Goal: Task Accomplishment & Management: Complete application form

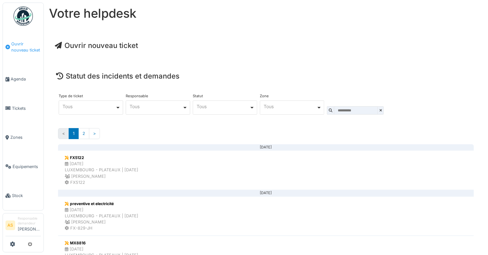
drag, startPoint x: 27, startPoint y: 47, endPoint x: 37, endPoint y: 50, distance: 10.2
click at [27, 47] on span "Ouvrir nouveau ticket" at bounding box center [26, 47] width 30 height 12
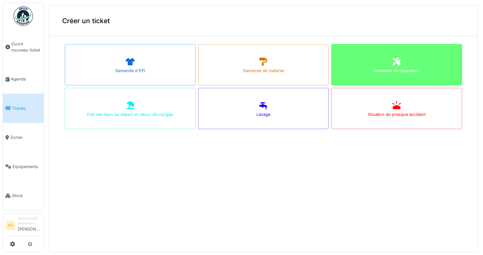
click at [392, 61] on icon at bounding box center [397, 62] width 10 height 8
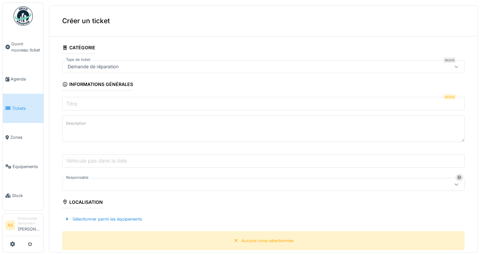
click at [83, 102] on input "Titre" at bounding box center [263, 104] width 403 height 14
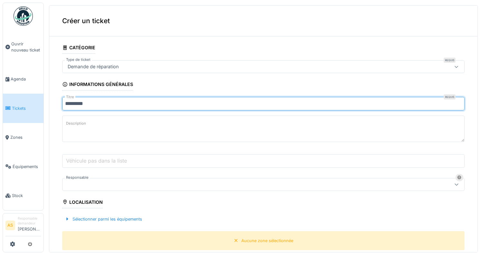
type input "*********"
click at [80, 121] on label "Description" at bounding box center [76, 124] width 23 height 8
click at [80, 121] on textarea "Description" at bounding box center [263, 129] width 403 height 26
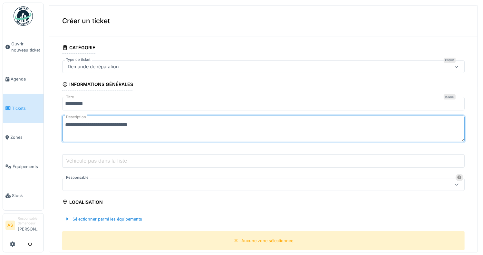
type textarea "**********"
click at [80, 186] on div at bounding box center [241, 184] width 352 height 7
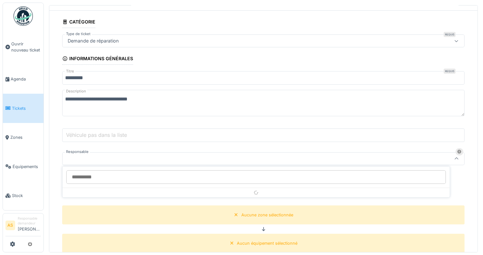
scroll to position [55, 0]
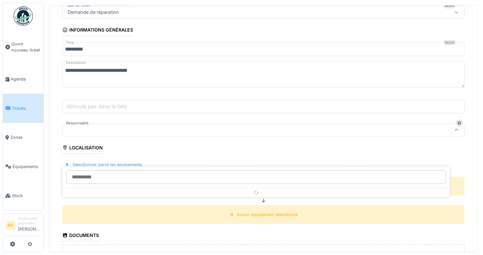
click at [81, 185] on div "Aucune zone sélectionnée" at bounding box center [263, 186] width 403 height 19
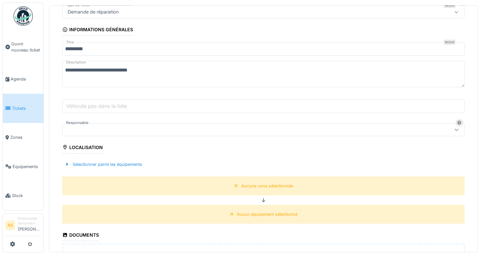
click at [126, 127] on div at bounding box center [241, 129] width 352 height 7
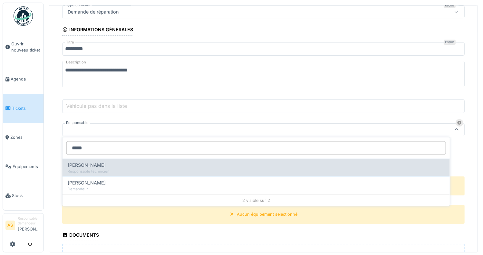
type input "*****"
click at [88, 164] on span "[PERSON_NAME]" at bounding box center [87, 165] width 38 height 7
type input "*****"
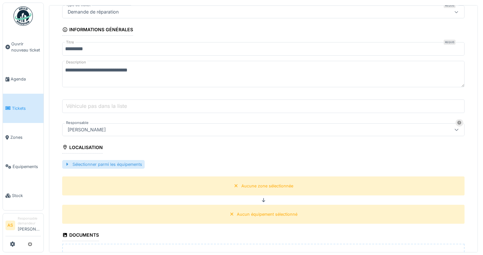
click at [104, 160] on div "Sélectionner parmi les équipements" at bounding box center [103, 164] width 83 height 9
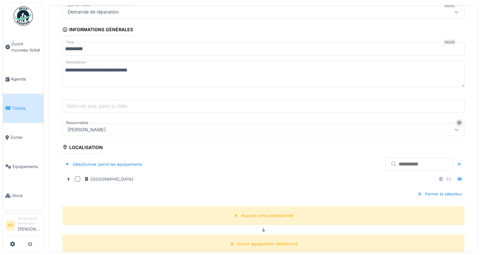
click at [385, 162] on input "text" at bounding box center [419, 165] width 68 height 14
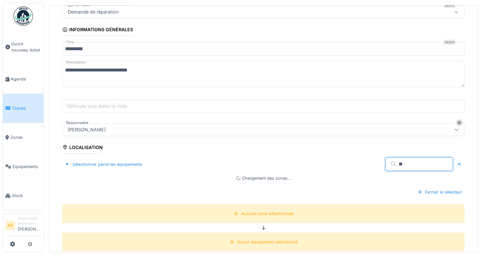
type input "*"
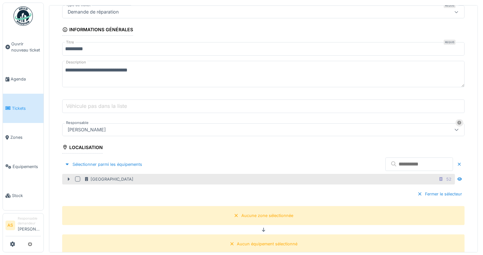
click at [76, 177] on div at bounding box center [77, 179] width 5 height 5
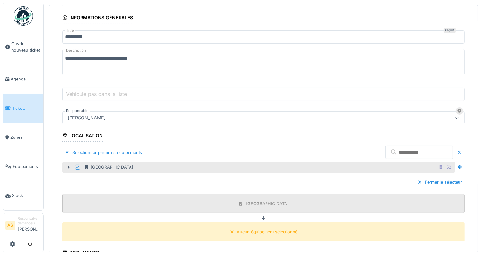
scroll to position [87, 0]
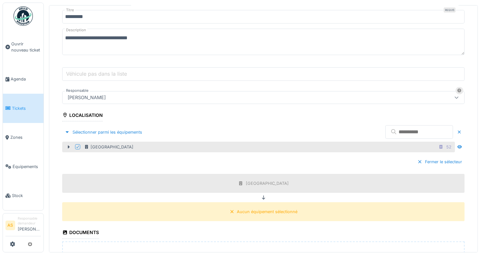
click at [385, 131] on input "text" at bounding box center [419, 132] width 68 height 14
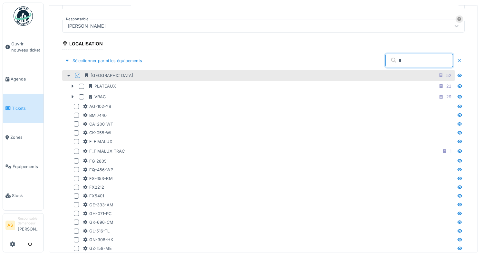
scroll to position [55, 0]
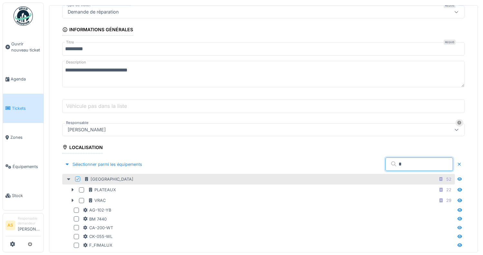
type input "*"
click at [385, 163] on input "*" at bounding box center [419, 165] width 68 height 14
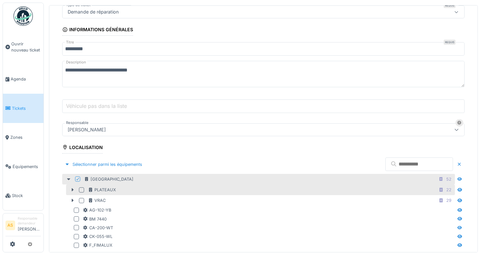
click at [83, 188] on div at bounding box center [81, 190] width 5 height 5
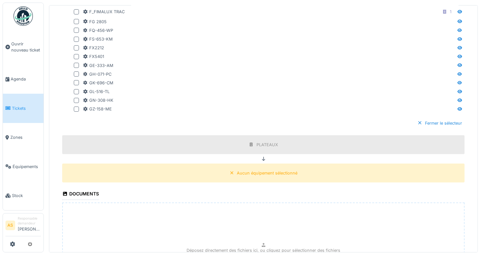
scroll to position [288, 0]
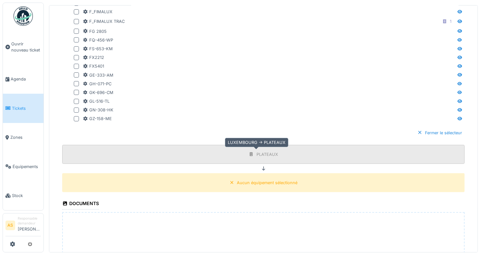
click at [259, 152] on div "PLATEAUX" at bounding box center [268, 154] width 22 height 6
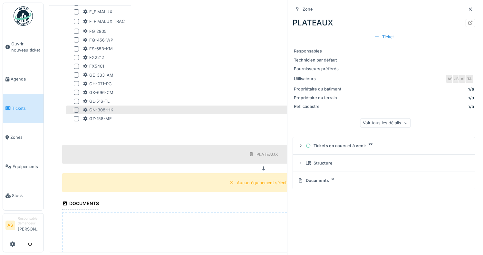
click at [212, 110] on div "GN-308-HK" at bounding box center [268, 110] width 371 height 6
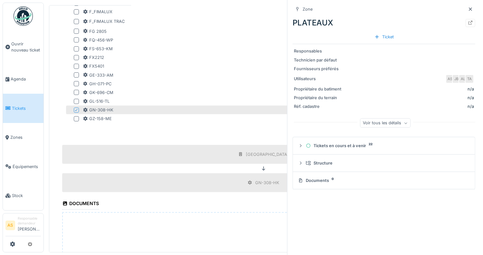
click at [203, 128] on div "Fermer le sélecteur" at bounding box center [263, 132] width 403 height 19
click at [95, 107] on div "GN-308-HK" at bounding box center [98, 110] width 31 height 6
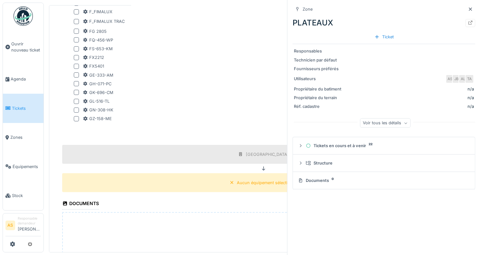
click at [468, 7] on icon at bounding box center [470, 9] width 5 height 4
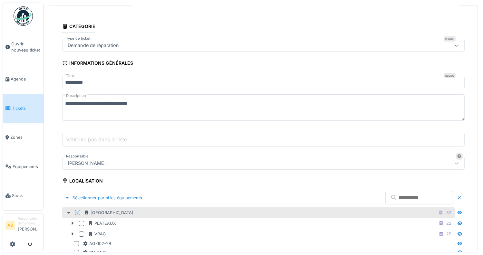
scroll to position [32, 0]
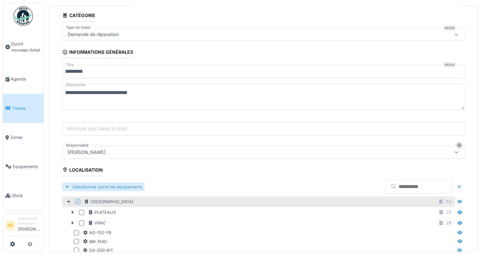
click at [68, 184] on div at bounding box center [67, 187] width 5 height 6
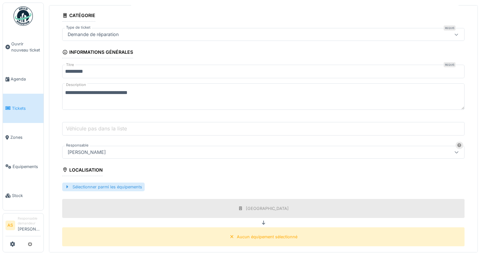
click at [68, 184] on div at bounding box center [67, 187] width 5 height 6
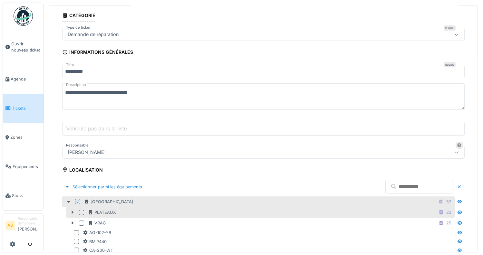
click at [73, 211] on icon at bounding box center [73, 212] width 2 height 3
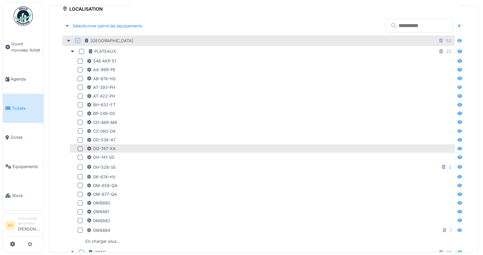
scroll to position [226, 0]
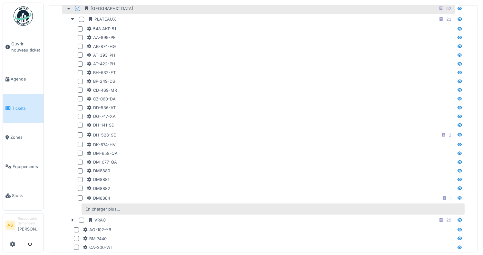
click at [106, 205] on div "En charger plus…" at bounding box center [103, 209] width 40 height 9
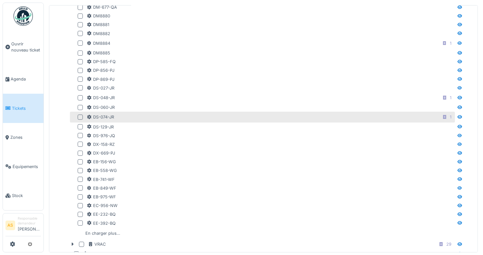
scroll to position [387, 0]
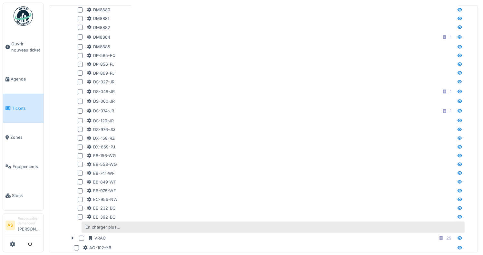
click at [102, 225] on div "En charger plus…" at bounding box center [103, 227] width 40 height 9
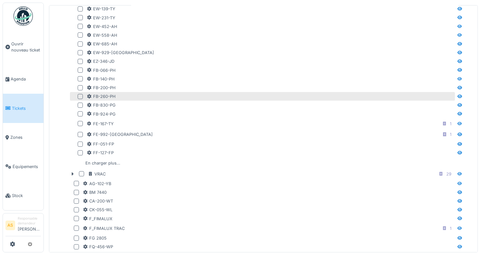
scroll to position [645, 0]
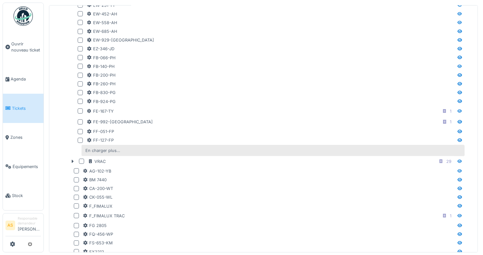
click at [99, 146] on div "En charger plus…" at bounding box center [103, 150] width 40 height 9
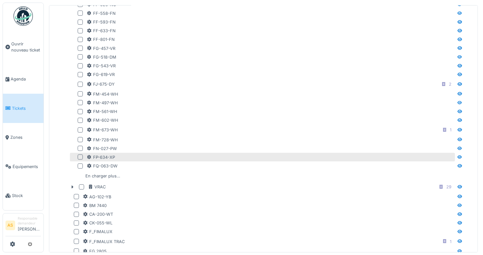
scroll to position [806, 0]
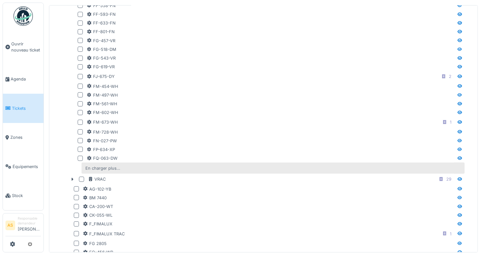
click at [103, 164] on div "En charger plus…" at bounding box center [103, 168] width 40 height 9
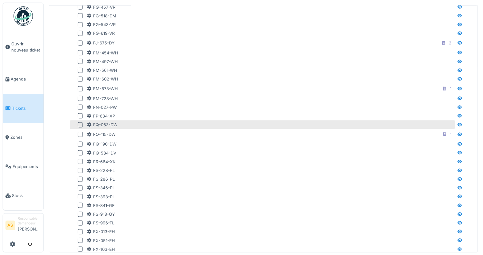
scroll to position [1031, 0]
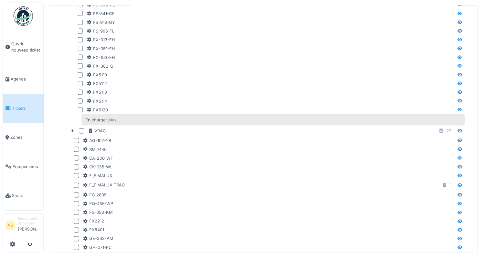
click at [102, 116] on div "En charger plus…" at bounding box center [103, 120] width 40 height 9
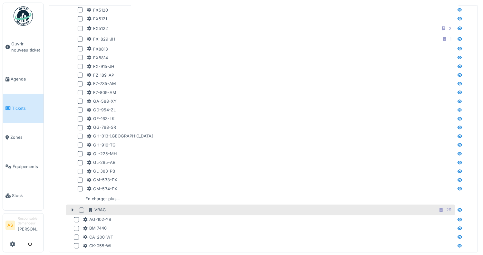
scroll to position [1257, 0]
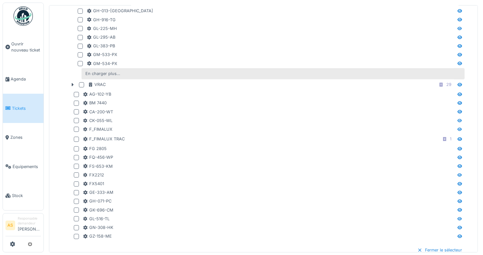
click at [106, 72] on div "En charger plus…" at bounding box center [103, 73] width 40 height 9
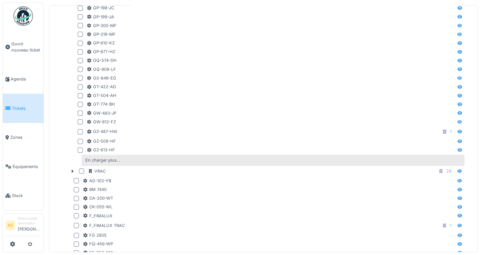
scroll to position [1386, 0]
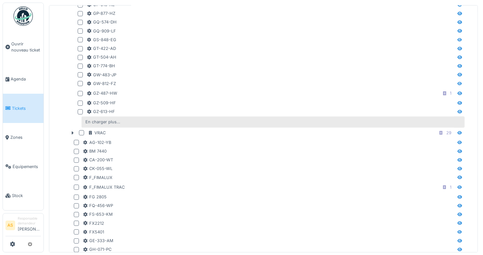
click at [112, 118] on div "En charger plus…" at bounding box center [103, 122] width 40 height 9
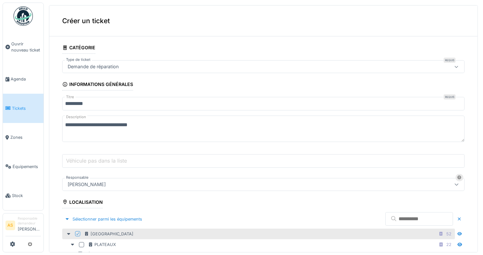
scroll to position [129, 0]
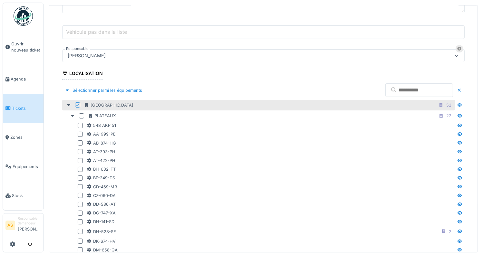
click at [385, 89] on input "text" at bounding box center [419, 90] width 68 height 14
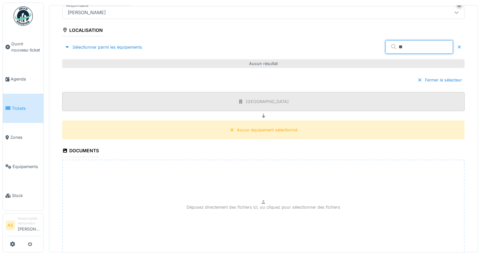
scroll to position [161, 0]
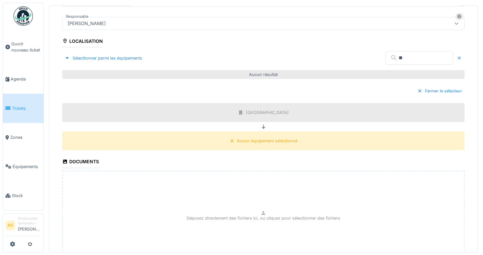
click at [385, 61] on input "**" at bounding box center [419, 58] width 68 height 14
type input "*"
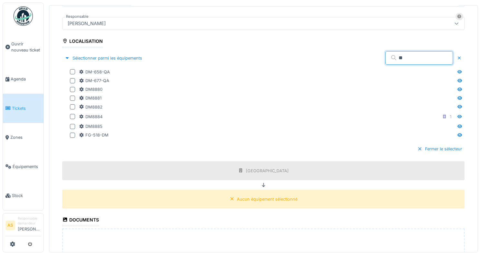
type input "*"
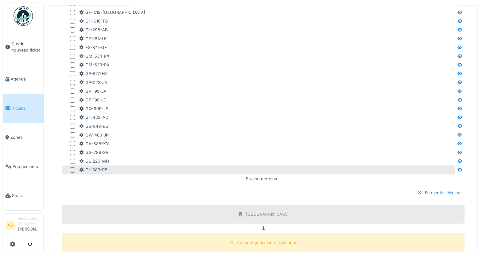
scroll to position [226, 0]
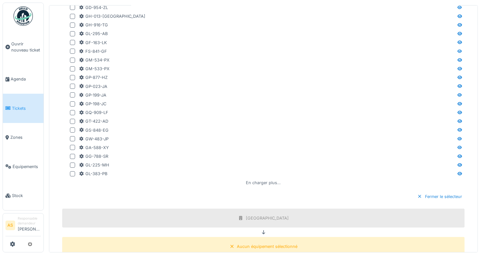
type input "*"
click at [254, 180] on div "En charger plus…" at bounding box center [264, 183] width 40 height 9
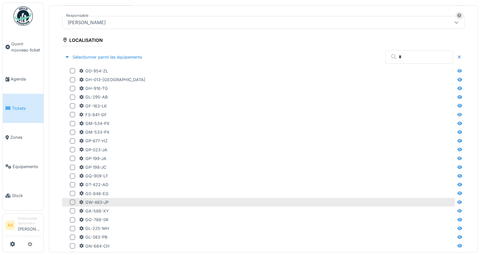
scroll to position [161, 0]
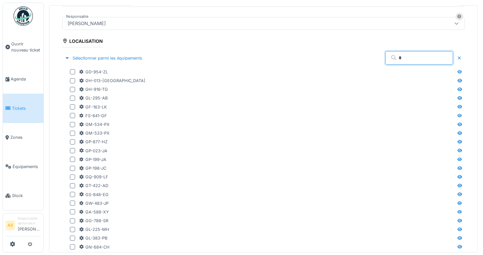
click at [385, 56] on input "*" at bounding box center [419, 58] width 68 height 14
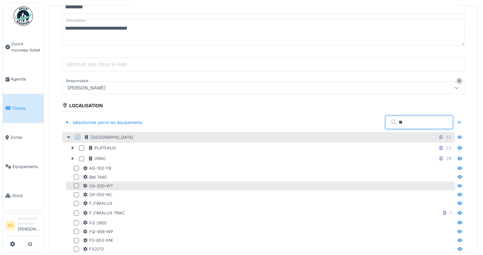
scroll to position [129, 0]
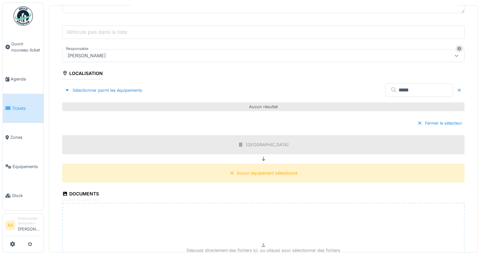
click at [387, 87] on input "*****" at bounding box center [419, 90] width 68 height 14
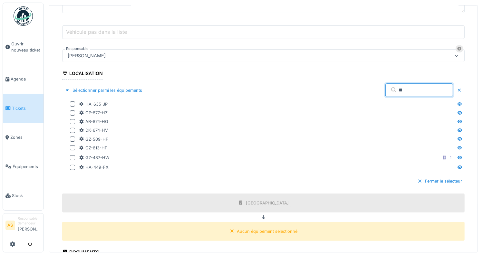
click at [385, 89] on input "**" at bounding box center [419, 90] width 68 height 14
type input "*"
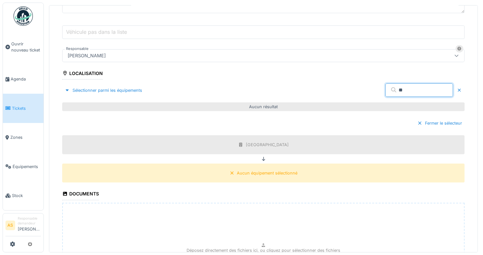
click at [345, 92] on div "Sélectionner parmi les équipements **" at bounding box center [263, 90] width 403 height 19
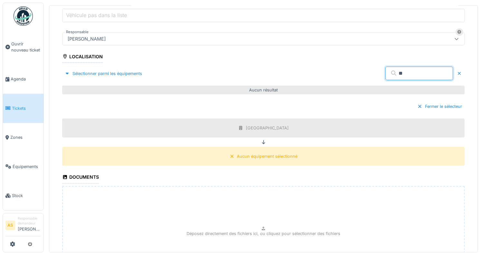
scroll to position [161, 0]
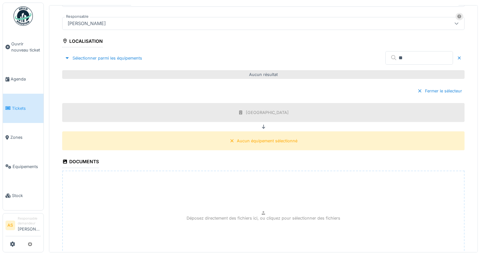
click at [385, 56] on input "**" at bounding box center [419, 58] width 68 height 14
type input "*"
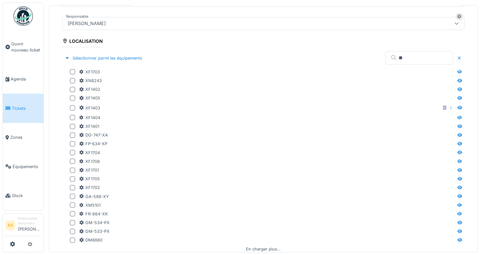
click at [385, 56] on input "**" at bounding box center [419, 58] width 68 height 14
type input "*"
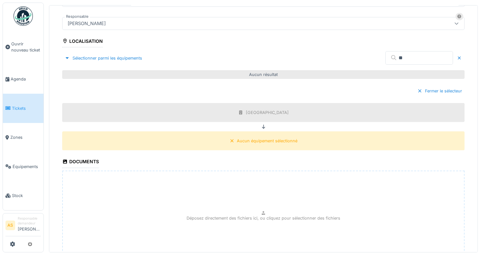
click at [385, 56] on input "**" at bounding box center [419, 58] width 68 height 14
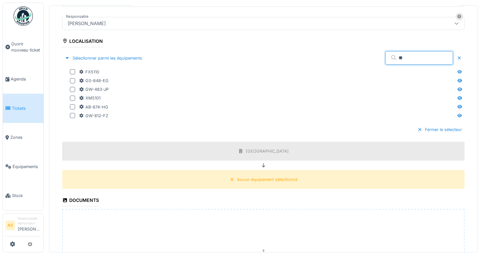
type input "**"
